Goal: Task Accomplishment & Management: Manage account settings

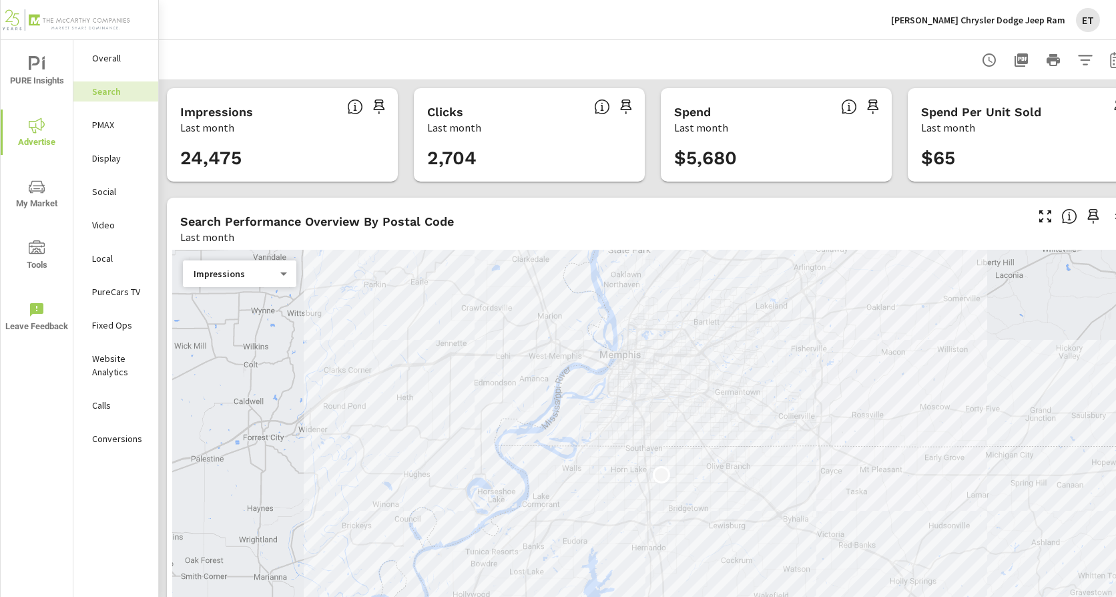
click at [996, 21] on p "[PERSON_NAME] Chrysler Dodge Jeep Ram" at bounding box center [978, 20] width 174 height 12
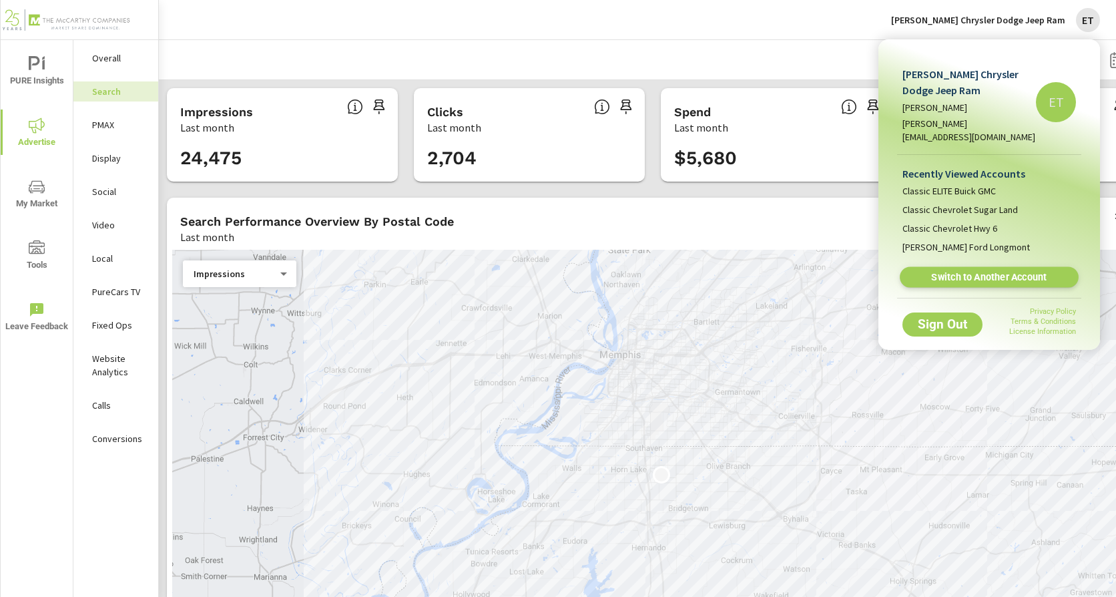
click at [959, 271] on span "Switch to Another Account" at bounding box center [989, 277] width 164 height 13
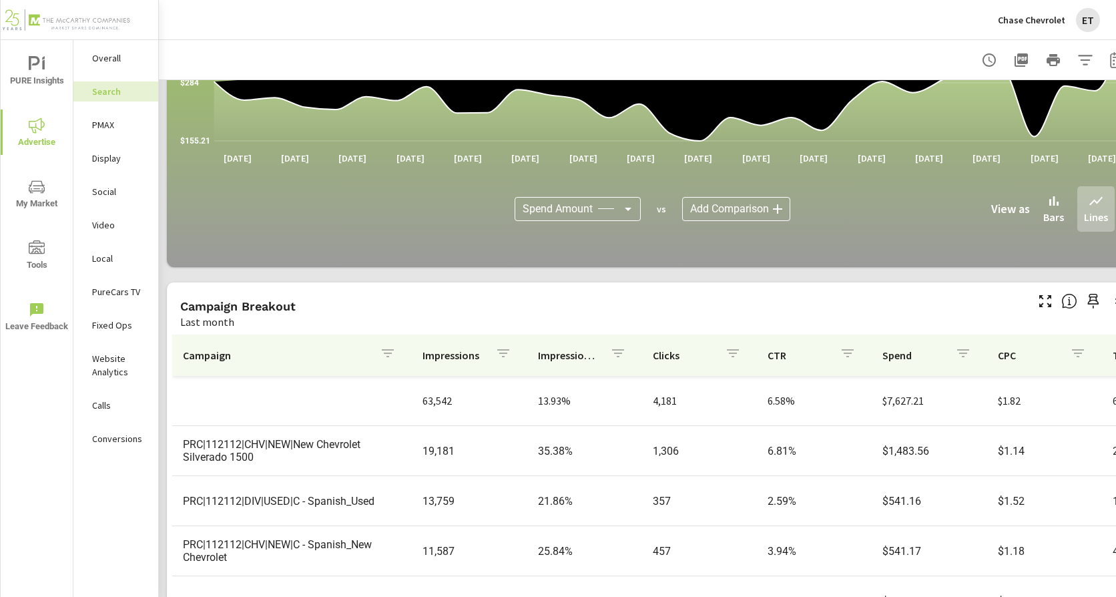
scroll to position [917, 0]
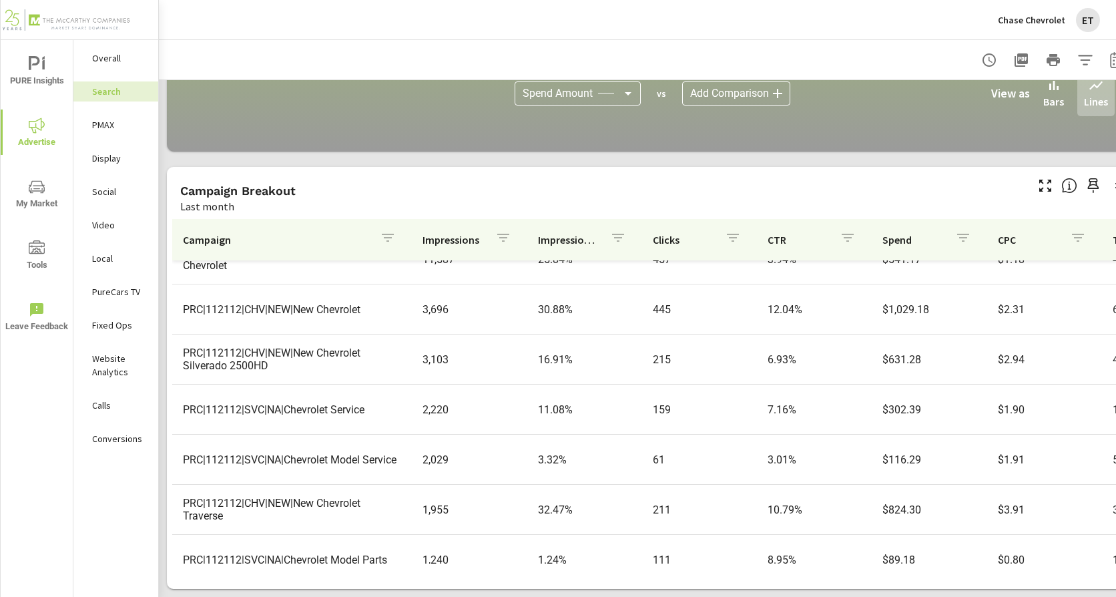
scroll to position [200, 0]
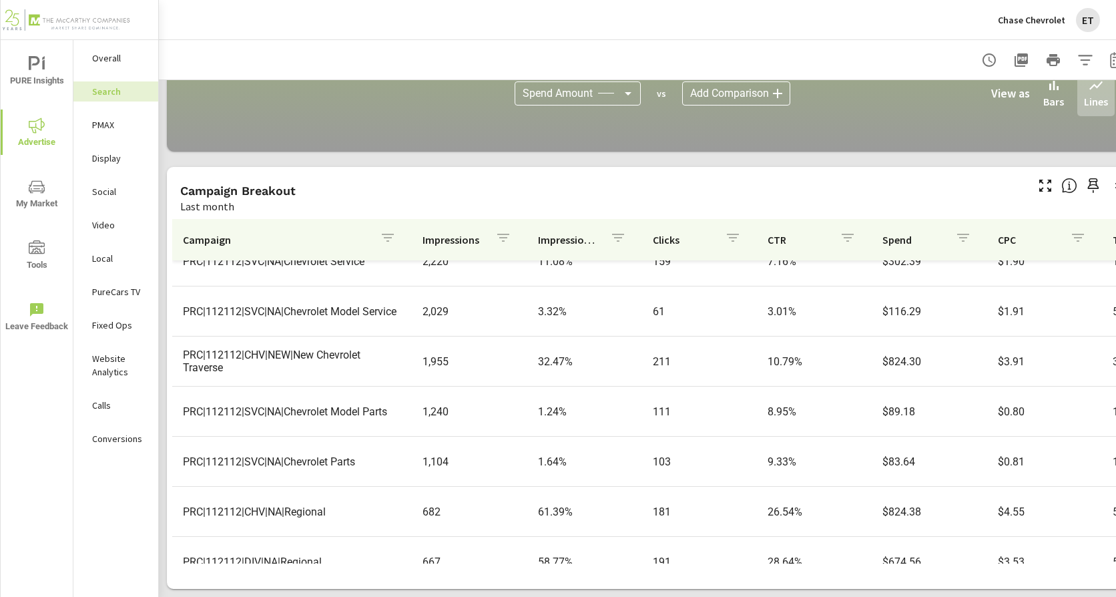
scroll to position [334, 0]
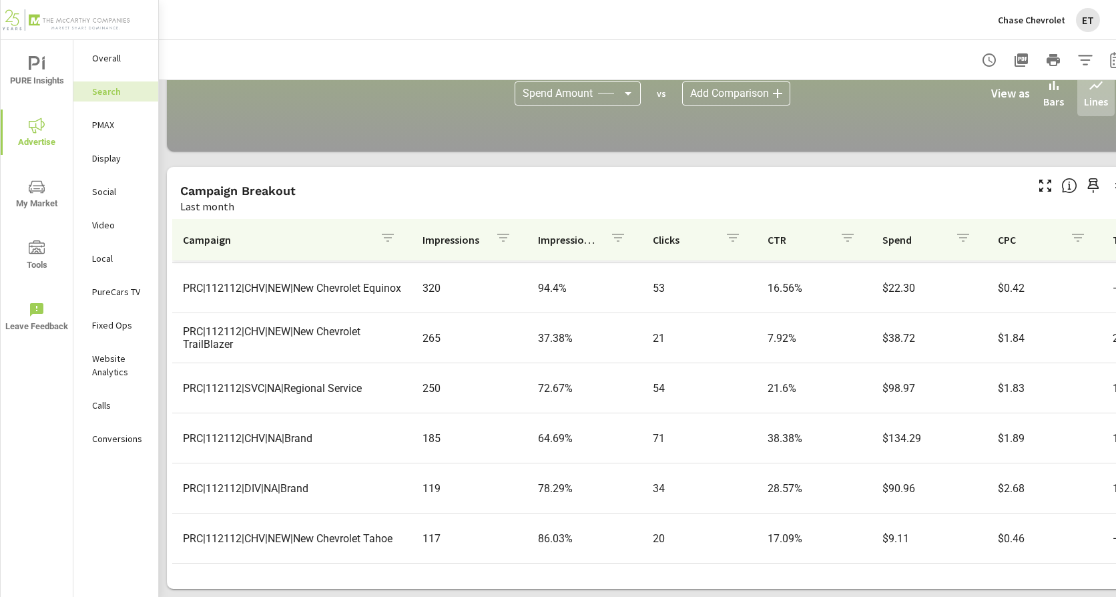
scroll to position [760, 0]
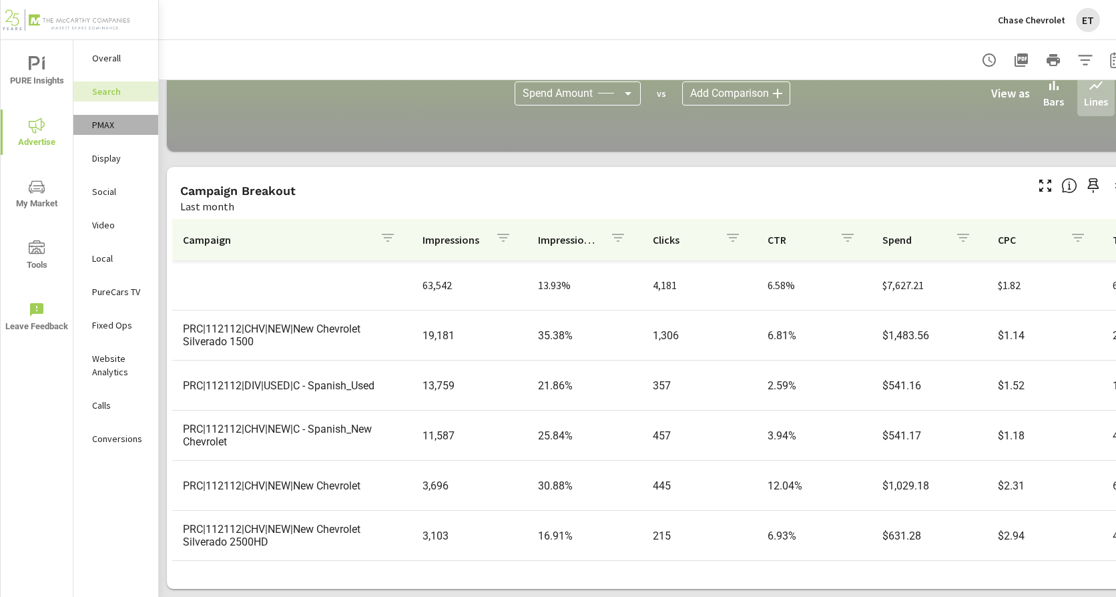
click at [111, 132] on div "PMAX" at bounding box center [115, 125] width 85 height 20
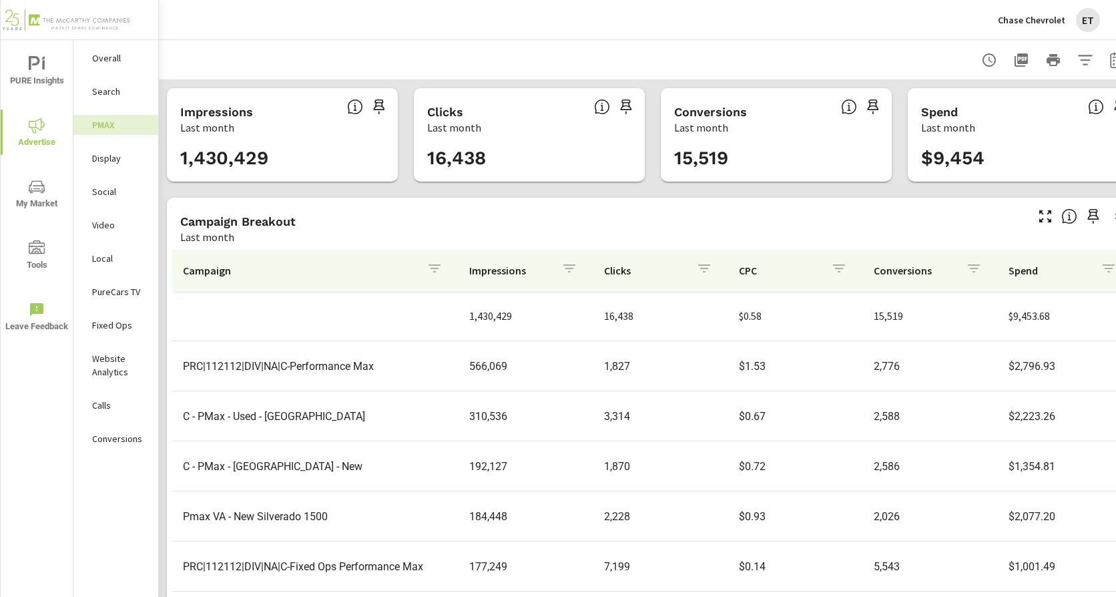
scroll to position [41, 0]
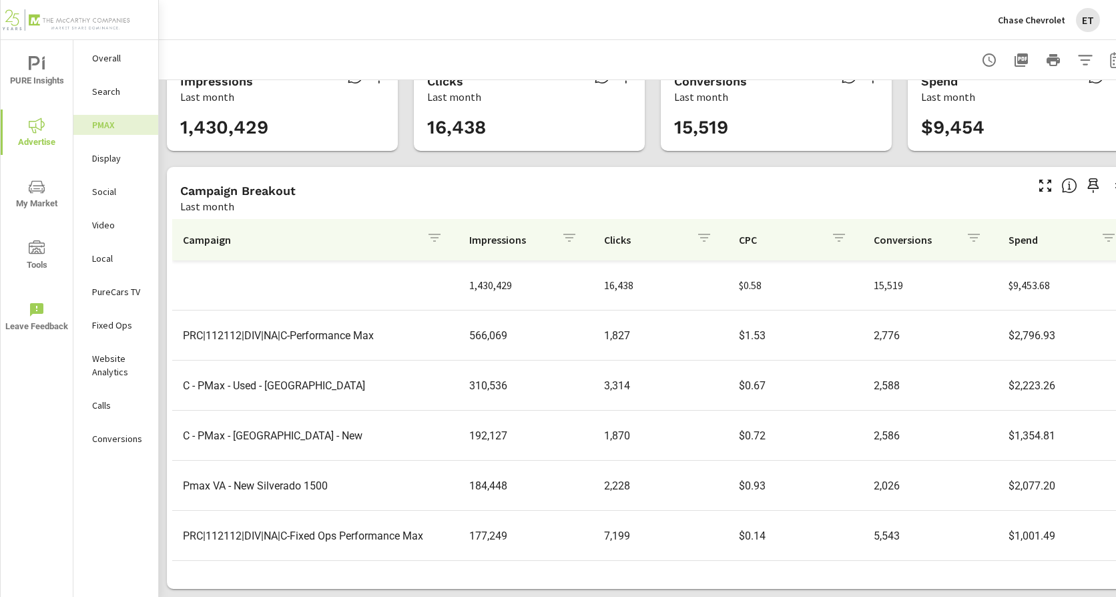
click at [122, 196] on p "Social" at bounding box center [119, 191] width 55 height 13
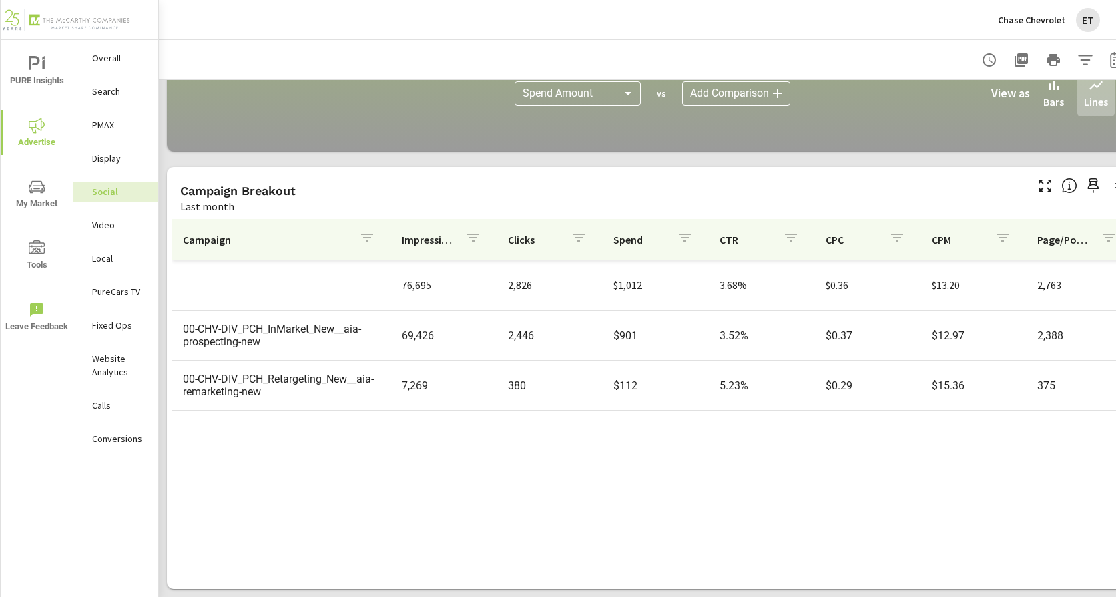
scroll to position [369, 0]
